Goal: Information Seeking & Learning: Learn about a topic

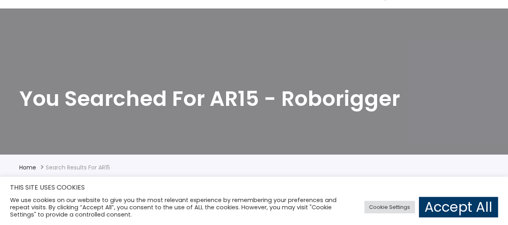
scroll to position [80, 0]
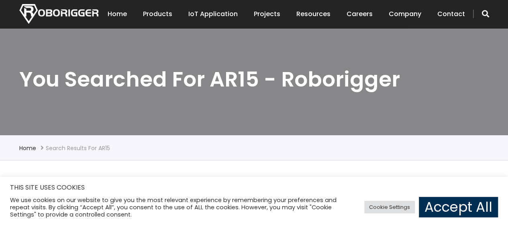
click at [428, 203] on link "Accept All" at bounding box center [458, 206] width 79 height 20
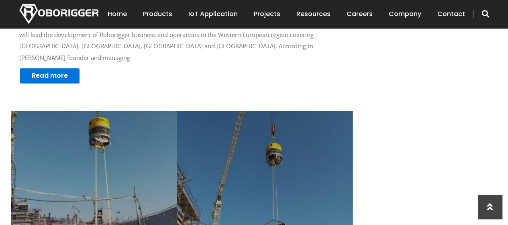
scroll to position [683, 0]
click at [113, 128] on img at bounding box center [182, 184] width 342 height 148
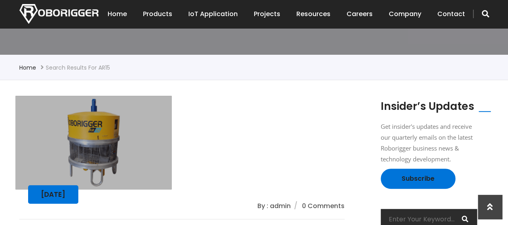
scroll to position [201, 0]
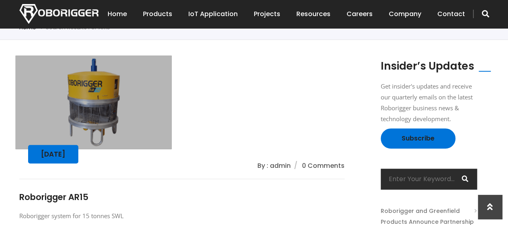
click at [101, 121] on img at bounding box center [93, 101] width 156 height 93
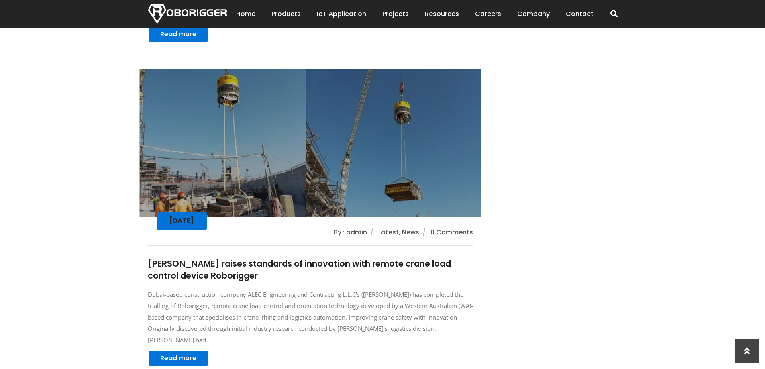
scroll to position [678, 0]
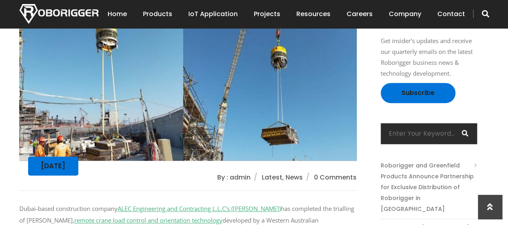
scroll to position [321, 0]
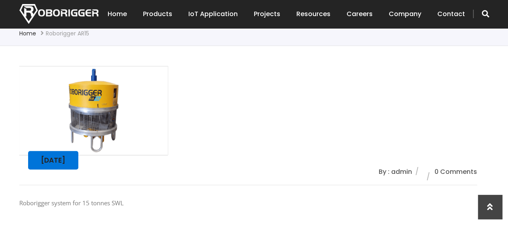
scroll to position [241, 0]
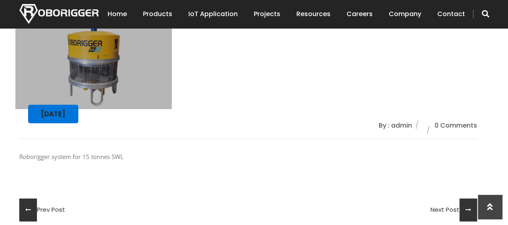
click at [91, 73] on img at bounding box center [93, 61] width 156 height 93
